Goal: Task Accomplishment & Management: Manage account settings

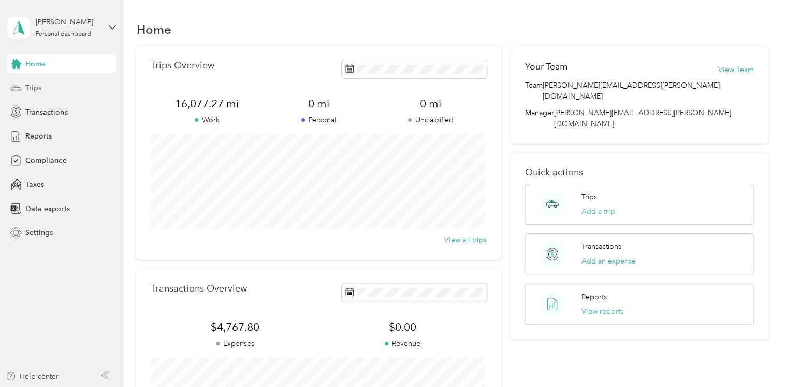
click at [34, 87] on span "Trips" at bounding box center [33, 87] width 16 height 11
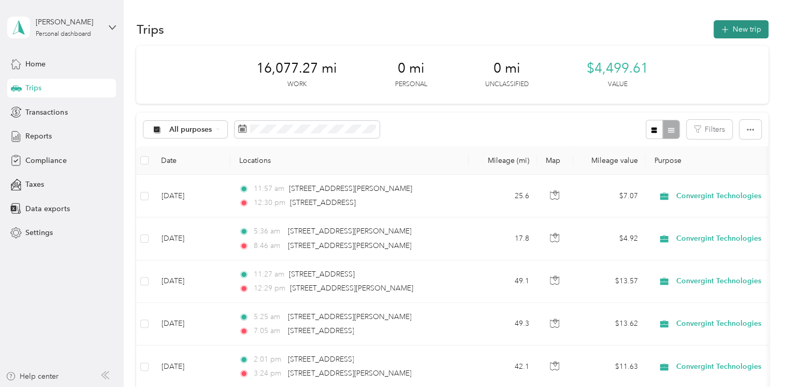
click at [733, 28] on button "New trip" at bounding box center [741, 29] width 55 height 18
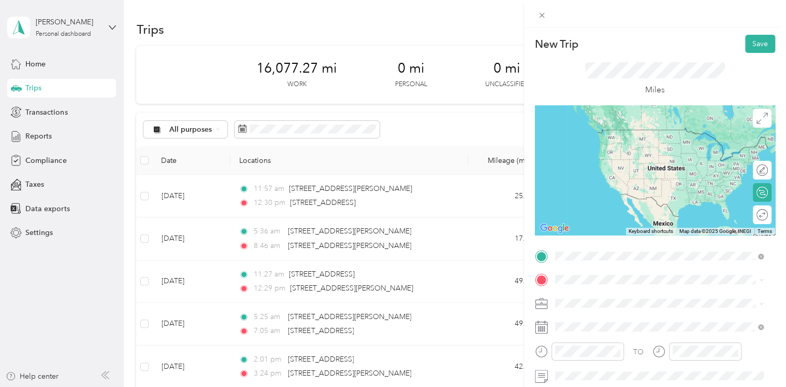
click at [613, 134] on span "[STREET_ADDRESS][US_STATE]" at bounding box center [627, 129] width 104 height 9
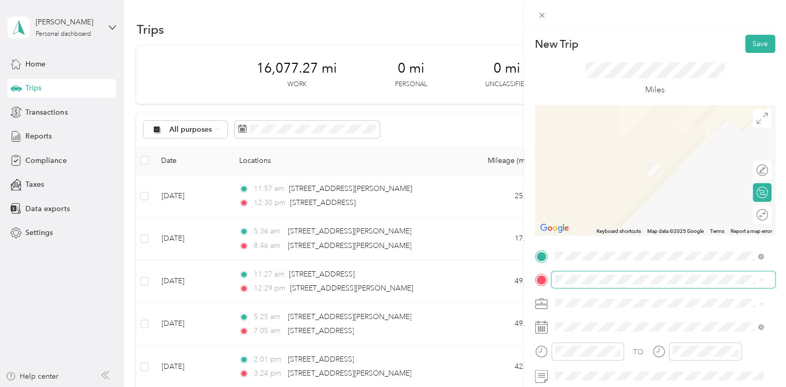
click at [581, 286] on span at bounding box center [664, 279] width 224 height 17
click at [623, 169] on ol "From search results [STREET_ADDRESS][GEOGRAPHIC_DATA][PERSON_NAME][US_STATE][ST…" at bounding box center [660, 187] width 216 height 124
click at [596, 168] on span "[STREET_ADDRESS][PERSON_NAME][US_STATE]" at bounding box center [655, 163] width 161 height 9
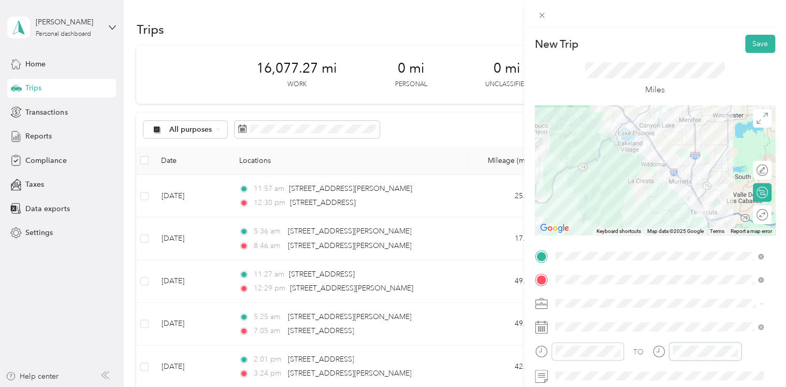
click at [661, 345] on div at bounding box center [697, 351] width 89 height 18
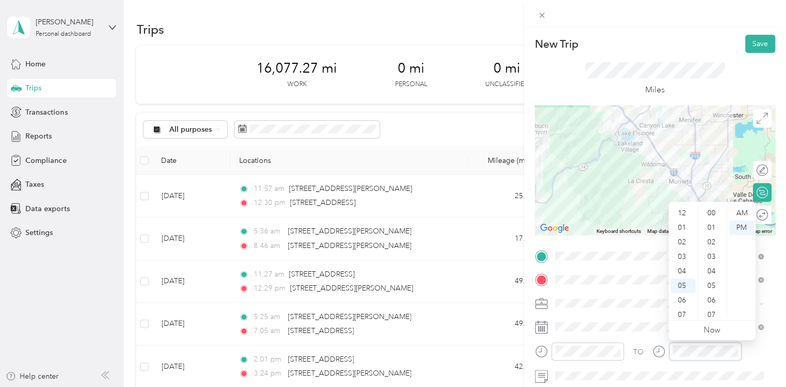
scroll to position [62, 0]
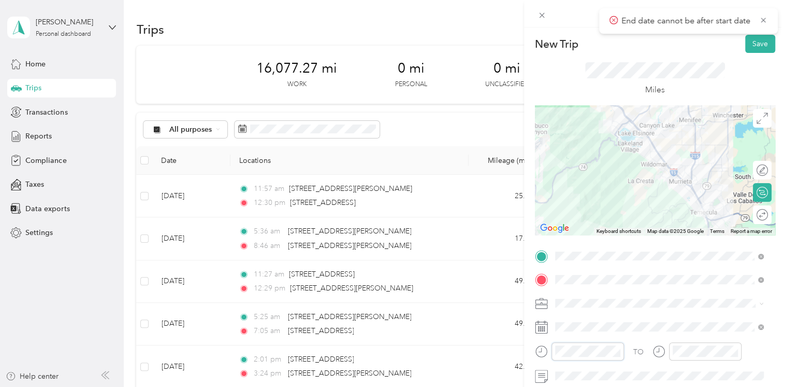
click at [539, 349] on div at bounding box center [579, 351] width 89 height 18
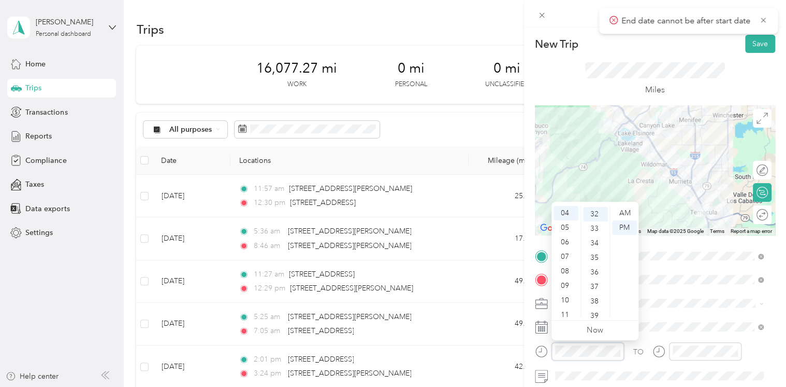
scroll to position [464, 0]
click at [611, 292] on ul "AM PM" at bounding box center [624, 262] width 29 height 112
click at [590, 259] on div "42" at bounding box center [595, 260] width 25 height 15
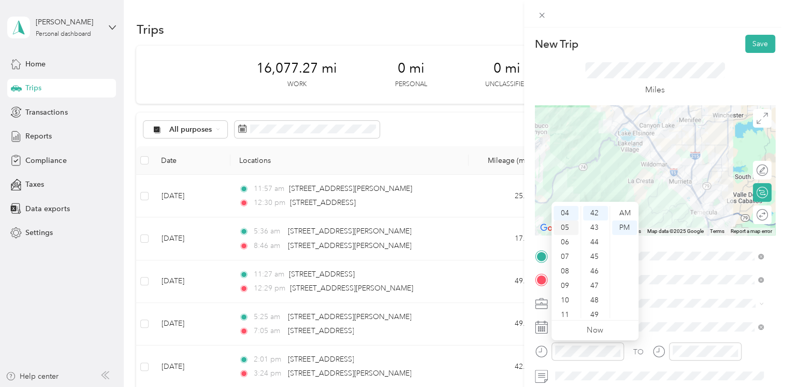
click at [566, 227] on div "05" at bounding box center [566, 227] width 25 height 15
click at [590, 208] on div "08" at bounding box center [595, 209] width 25 height 15
click at [594, 211] on div "08" at bounding box center [595, 213] width 25 height 15
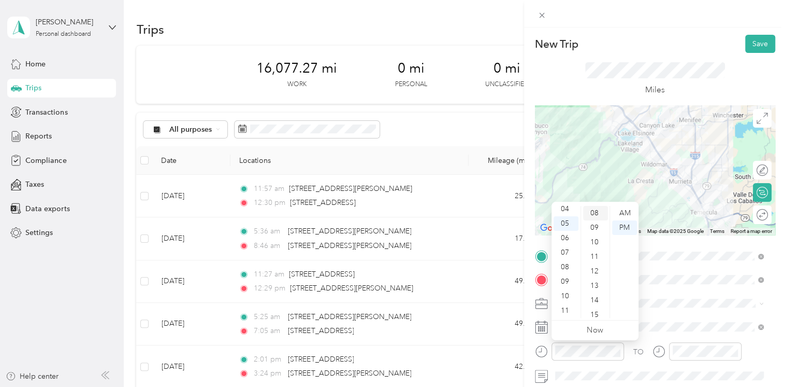
click at [592, 214] on div "08" at bounding box center [595, 213] width 25 height 15
click at [675, 309] on span at bounding box center [664, 303] width 224 height 17
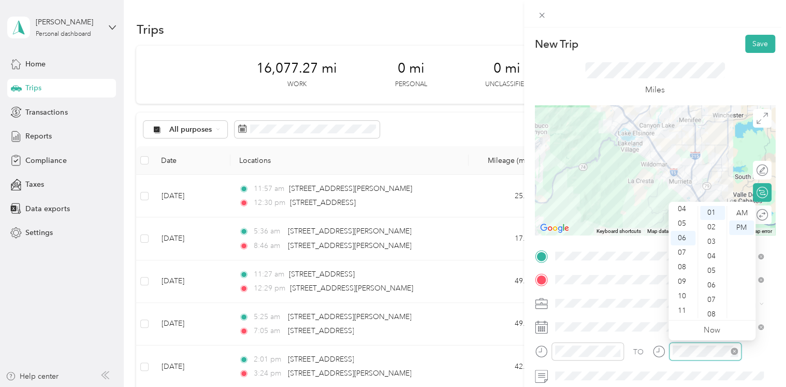
scroll to position [15, 0]
click at [727, 77] on div "Miles" at bounding box center [655, 79] width 240 height 52
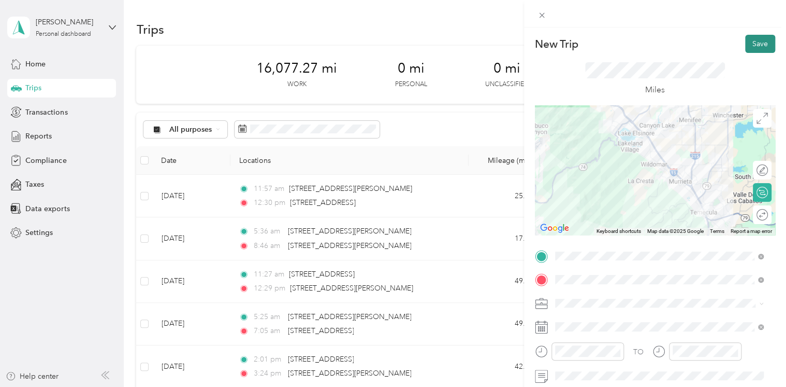
click at [755, 42] on button "Save" at bounding box center [761, 44] width 30 height 18
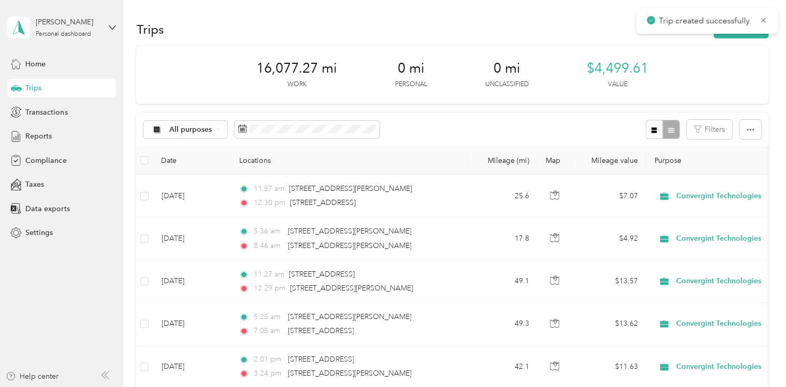
click at [591, 20] on div "Trips New trip" at bounding box center [452, 29] width 632 height 22
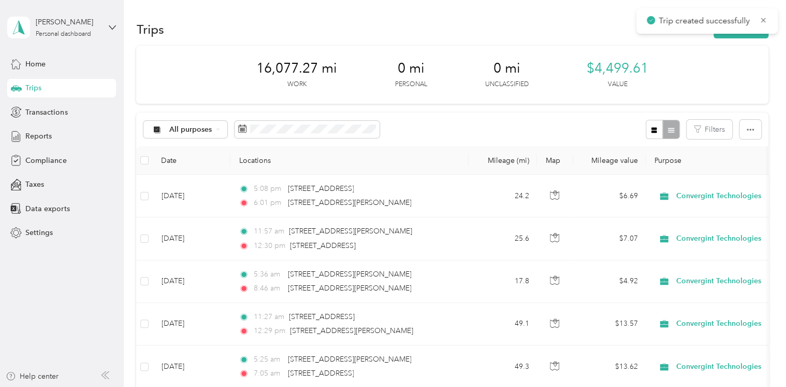
click at [751, 47] on div "16,077.27 mi Work 0 mi Personal 0 mi Unclassified $4,499.61 Value" at bounding box center [452, 75] width 632 height 58
click at [728, 30] on icon "button" at bounding box center [725, 30] width 12 height 12
